Goal: Check status: Check status

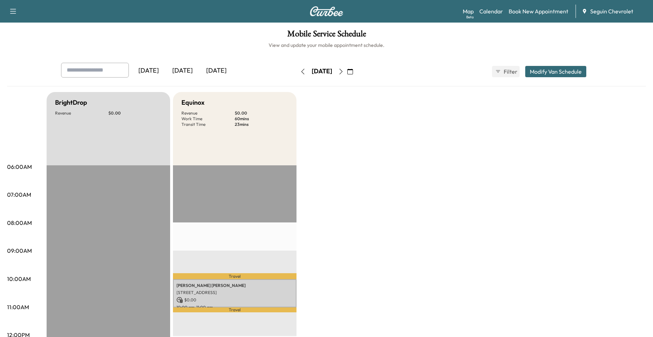
drag, startPoint x: 114, startPoint y: 59, endPoint x: 101, endPoint y: 57, distance: 13.9
click at [109, 60] on div "Mobile Service Schedule View and update your mobile appointment schedule. Yeste…" at bounding box center [326, 326] width 653 height 606
click at [353, 72] on icon "button" at bounding box center [350, 72] width 6 height 6
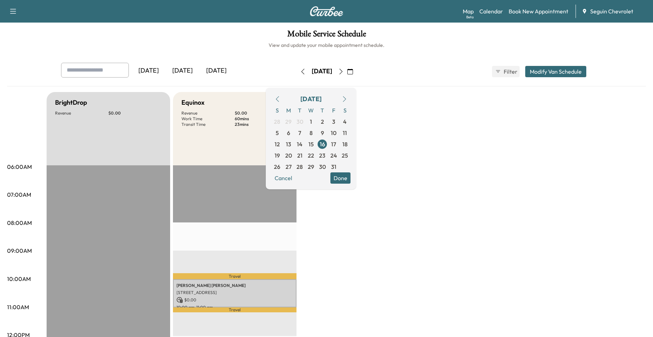
click at [280, 101] on icon "button" at bounding box center [278, 99] width 6 height 6
click at [339, 160] on span "26" at bounding box center [333, 155] width 11 height 11
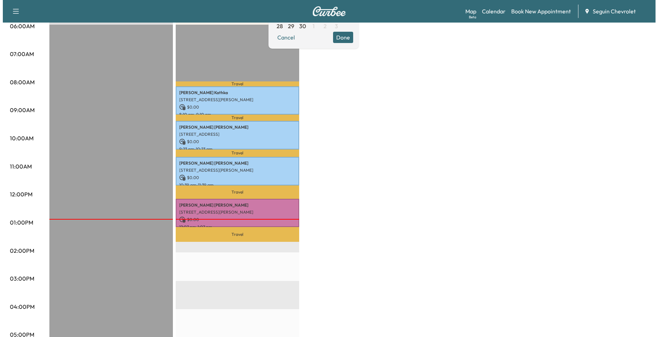
scroll to position [141, 0]
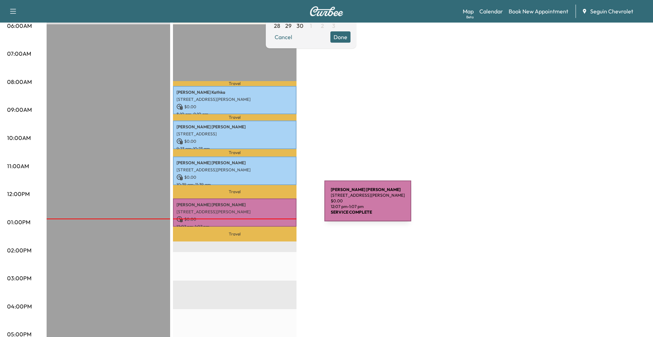
click at [271, 205] on p "Lennert Steffen" at bounding box center [234, 205] width 116 height 6
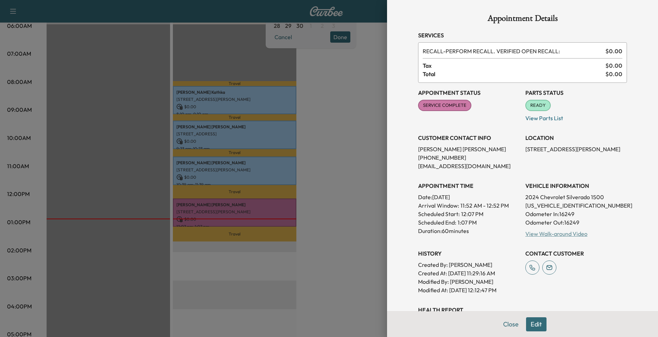
click at [566, 234] on link "View Walk-around Video" at bounding box center [556, 233] width 62 height 7
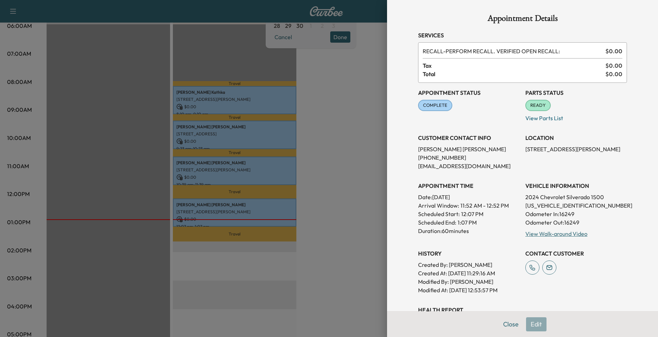
click at [228, 145] on div at bounding box center [329, 168] width 658 height 337
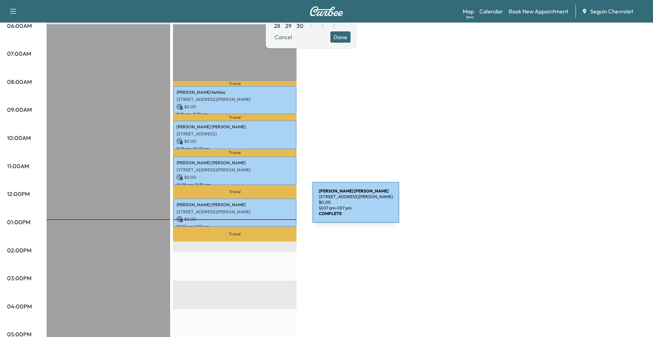
click at [259, 209] on p "[STREET_ADDRESS][PERSON_NAME]" at bounding box center [234, 212] width 116 height 6
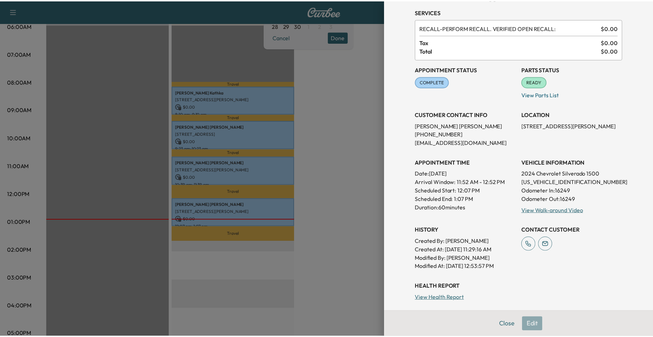
scroll to position [0, 0]
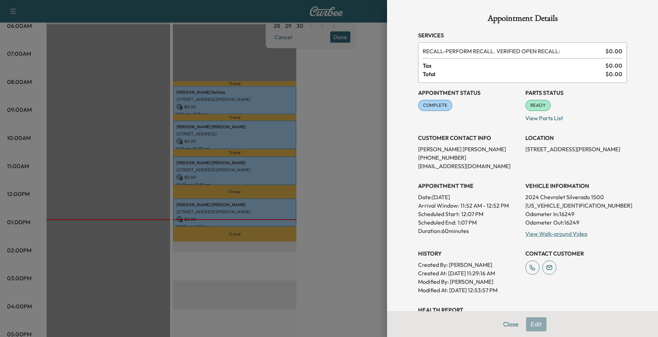
click at [358, 169] on div at bounding box center [329, 168] width 658 height 337
